Goal: Check status: Check status

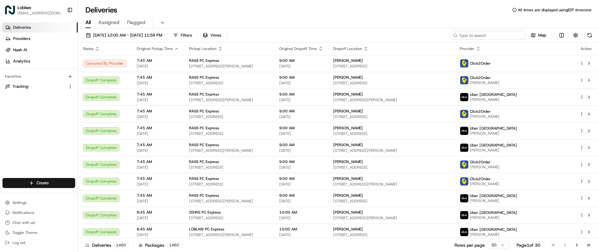
click at [489, 33] on input at bounding box center [488, 35] width 75 height 9
paste input "531900012671419"
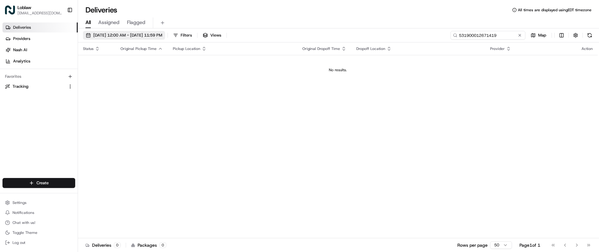
type input "531900012671419"
click at [86, 34] on button "Aug 17 2025 12:00 AM - Aug 17 2025 11:59 PM" at bounding box center [124, 35] width 82 height 9
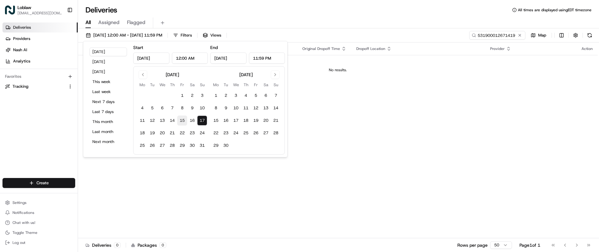
click at [183, 119] on button "15" at bounding box center [182, 120] width 10 height 10
type input "Aug 15, 2025"
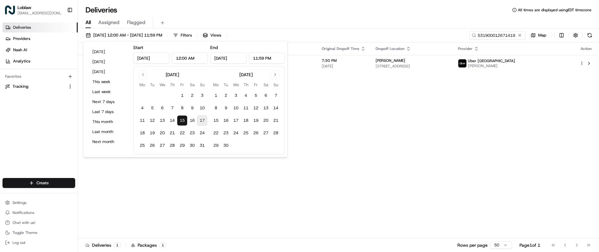
click at [177, 115] on button "15" at bounding box center [182, 120] width 10 height 10
click at [235, 57] on input "Aug 15, 2025" at bounding box center [228, 57] width 36 height 11
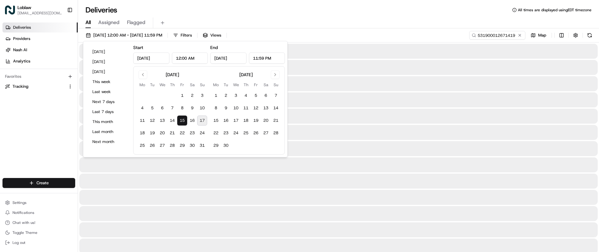
click at [203, 121] on button "17" at bounding box center [202, 120] width 10 height 10
type input "Aug 17, 2025"
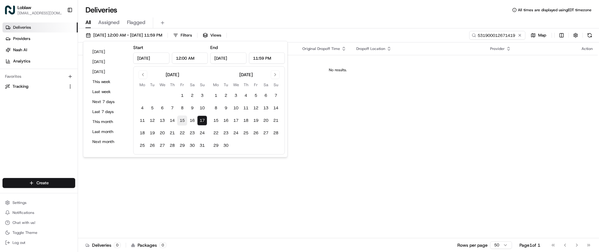
click at [183, 121] on button "15" at bounding box center [182, 120] width 10 height 10
type input "Aug 15, 2025"
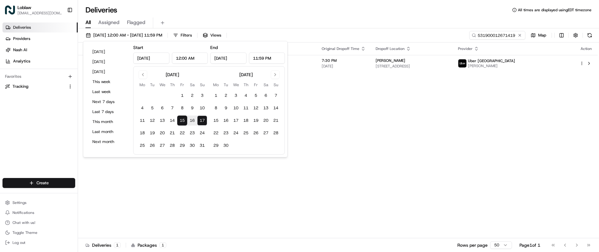
click at [386, 76] on div "Status Original Pickup Time Pickup Location Original Dropoff Time Dropoff Locat…" at bounding box center [338, 140] width 520 height 196
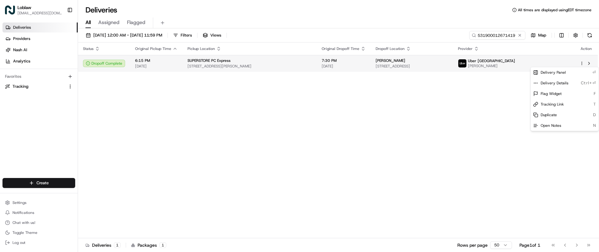
click at [582, 64] on html "Loblaw deliverysupport@pcexpress.ca Toggle Sidebar Deliveries Providers Nash AI…" at bounding box center [299, 126] width 599 height 252
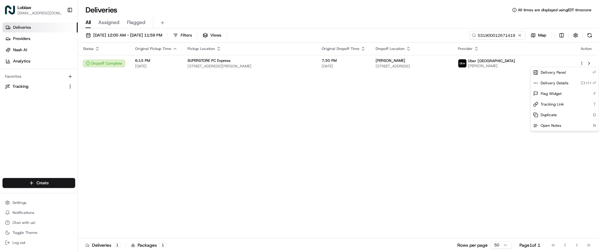
click at [390, 62] on html "Loblaw deliverysupport@pcexpress.ca Toggle Sidebar Deliveries Providers Nash AI…" at bounding box center [299, 126] width 599 height 252
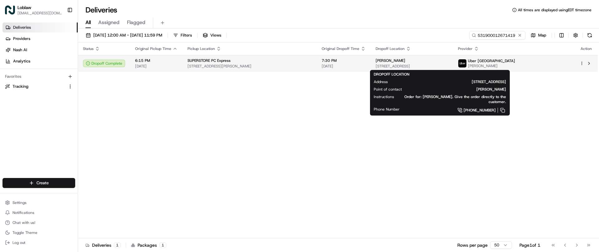
click at [377, 65] on span "1642 Island Hwy E, Nanoose Bay, BC V9P 9A5, Canada" at bounding box center [412, 66] width 72 height 5
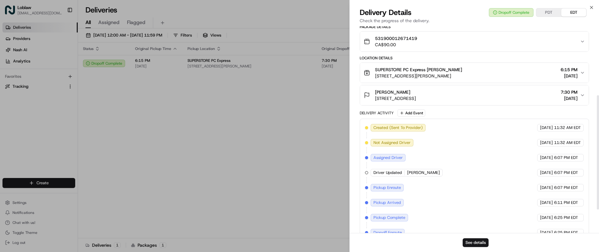
scroll to position [167, 0]
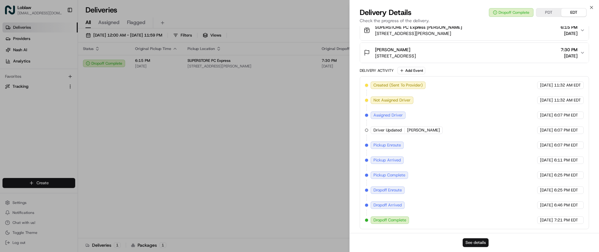
click at [477, 245] on button "See details" at bounding box center [476, 242] width 26 height 9
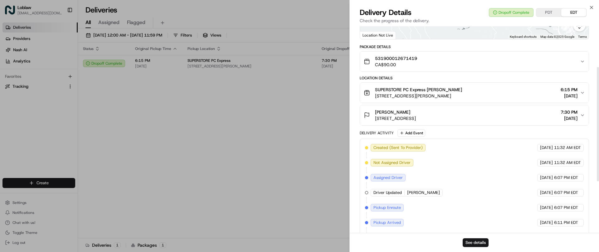
scroll to position [74, 0]
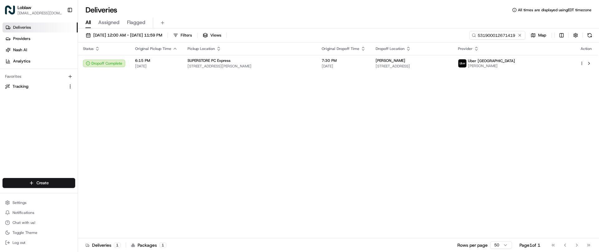
click at [95, 149] on div "Status Original Pickup Time Pickup Location Original Dropoff Time Dropoff Locat…" at bounding box center [338, 140] width 520 height 196
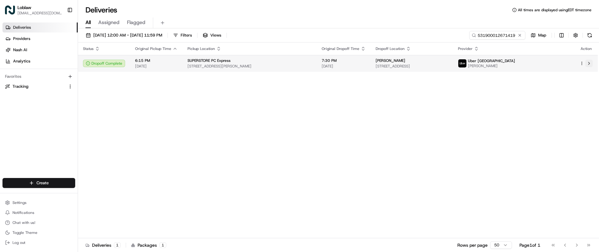
click at [591, 65] on button at bounding box center [589, 63] width 7 height 7
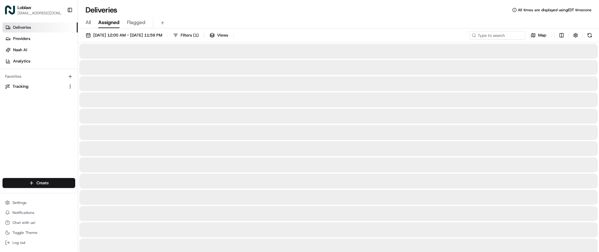
click at [115, 23] on span "Assigned" at bounding box center [108, 22] width 21 height 7
click at [139, 21] on span "Flagged" at bounding box center [136, 22] width 18 height 7
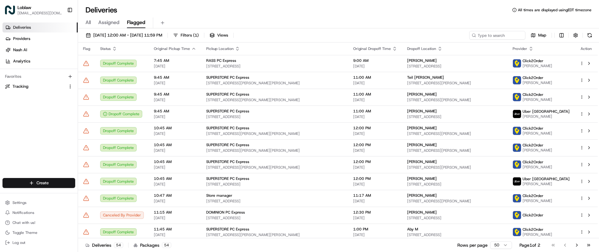
click at [107, 22] on span "Assigned" at bounding box center [108, 22] width 21 height 7
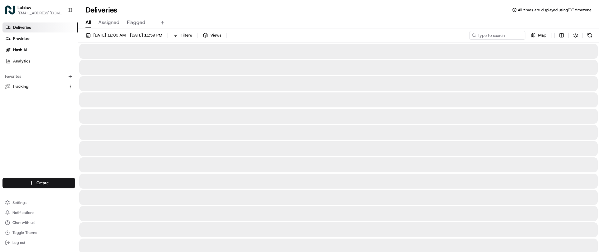
click at [90, 24] on span "All" at bounding box center [88, 22] width 5 height 7
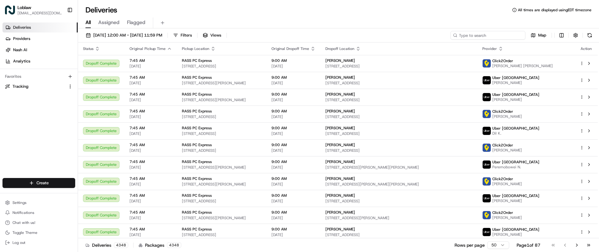
click at [486, 35] on input at bounding box center [488, 35] width 75 height 9
click at [574, 23] on div "All Assigned Flagged" at bounding box center [338, 22] width 521 height 11
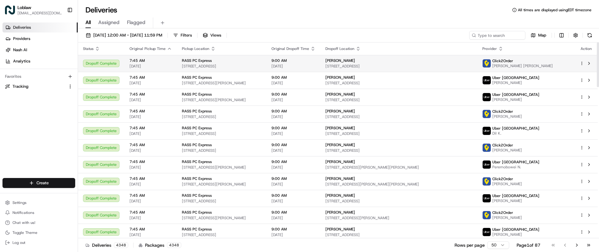
click at [262, 65] on span "26 Market St, Antigonish, NS B2G 3B4, Canada" at bounding box center [222, 66] width 80 height 5
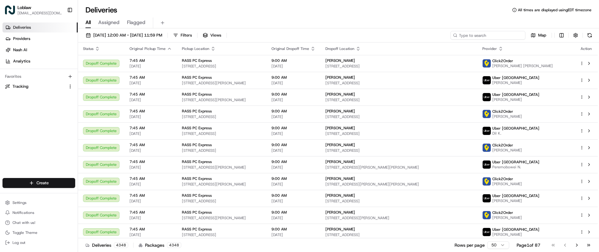
click at [488, 35] on input at bounding box center [488, 35] width 75 height 9
paste input "531900012671419"
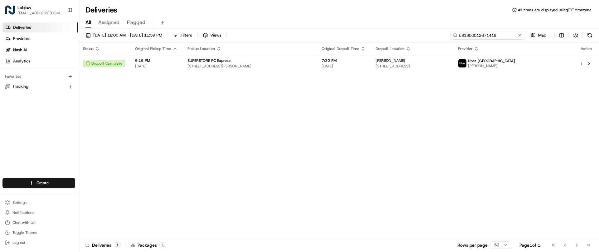
type input "531900012671419"
click at [514, 11] on icon at bounding box center [515, 10] width 4 height 4
click at [583, 146] on div "Status Original Pickup Time Pickup Location Original Dropoff Time Dropoff Locat…" at bounding box center [338, 140] width 520 height 196
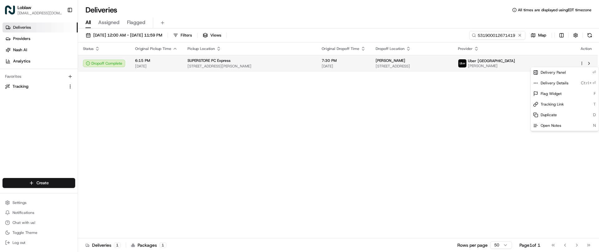
click at [583, 64] on html "Loblaw deliverysupport@pcexpress.ca Toggle Sidebar Deliveries Providers Nash AI…" at bounding box center [299, 126] width 599 height 252
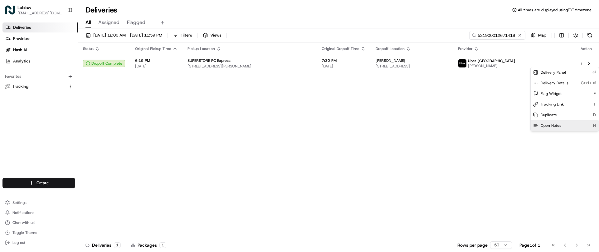
click at [555, 128] on span "Open Notes" at bounding box center [551, 125] width 21 height 5
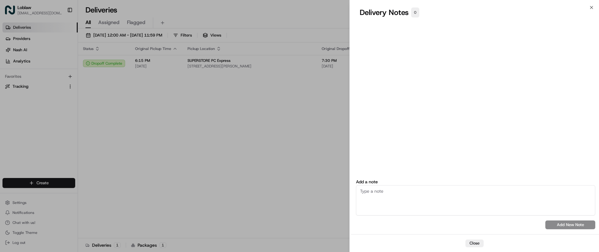
drag, startPoint x: 299, startPoint y: 139, endPoint x: 293, endPoint y: 135, distance: 6.3
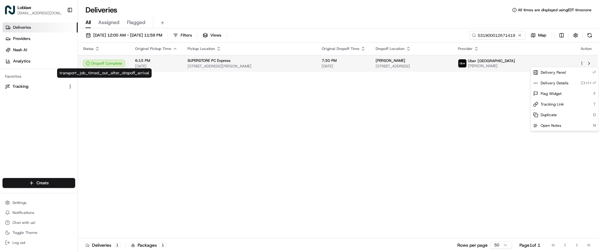
click at [113, 61] on div "Dropoff Complete" at bounding box center [104, 63] width 42 height 7
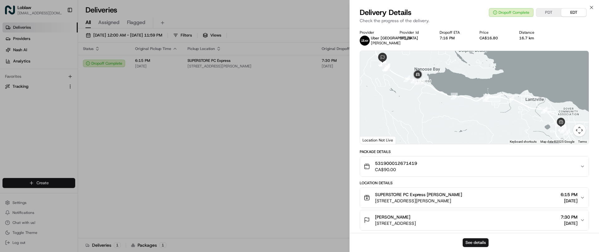
click at [402, 162] on span "531900012671419" at bounding box center [396, 163] width 42 height 6
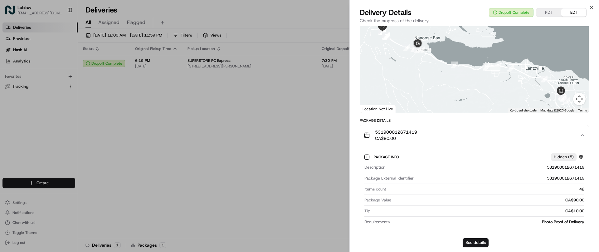
scroll to position [62, 0]
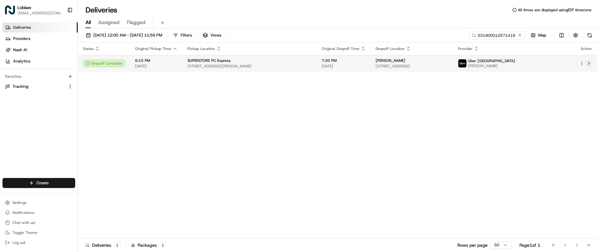
click at [590, 65] on button at bounding box center [589, 63] width 7 height 7
